Goal: Communication & Community: Share content

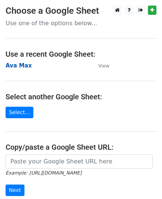
click at [18, 65] on strong "Ava Max" at bounding box center [19, 65] width 26 height 7
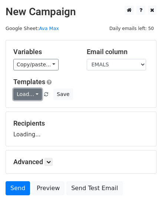
click at [29, 95] on link "Load..." at bounding box center [27, 94] width 29 height 11
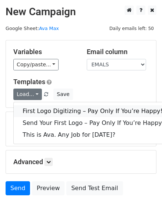
click at [51, 106] on link "First Logo Digitizing – Pay Only If You’re Happy!" at bounding box center [93, 111] width 158 height 12
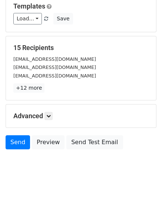
scroll to position [88, 0]
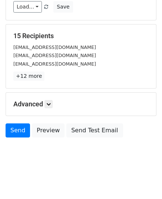
click at [22, 138] on div "Send Preview Send Test Email" at bounding box center [81, 133] width 162 height 18
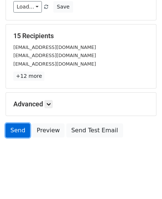
click at [20, 132] on link "Send" at bounding box center [18, 131] width 24 height 14
